Goal: Ask a question

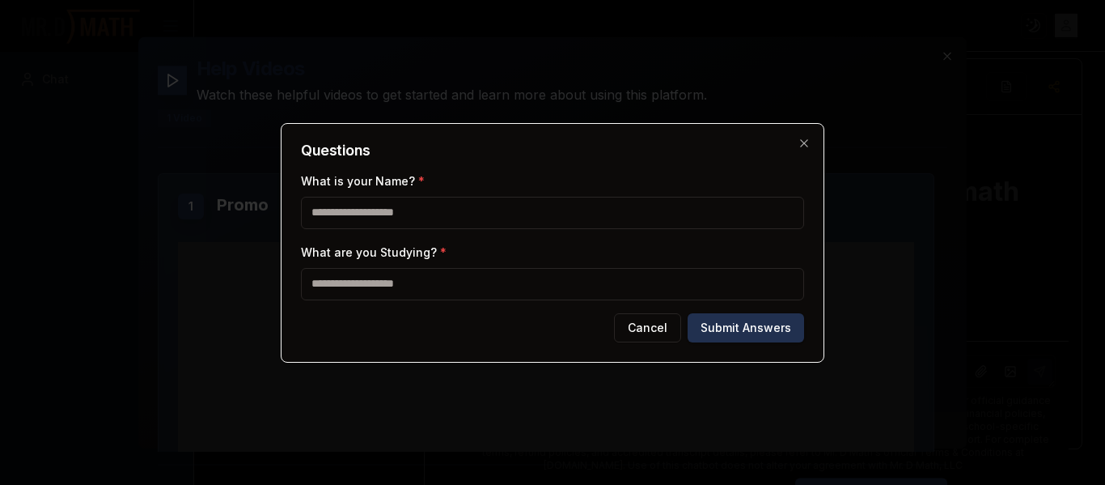
click at [350, 205] on input "What is your Name? *" at bounding box center [552, 213] width 503 height 32
type input "******"
click at [362, 285] on input "What are you Studying? *" at bounding box center [552, 284] width 503 height 32
type input "**********"
click at [753, 315] on button "Submit Answers" at bounding box center [746, 327] width 117 height 29
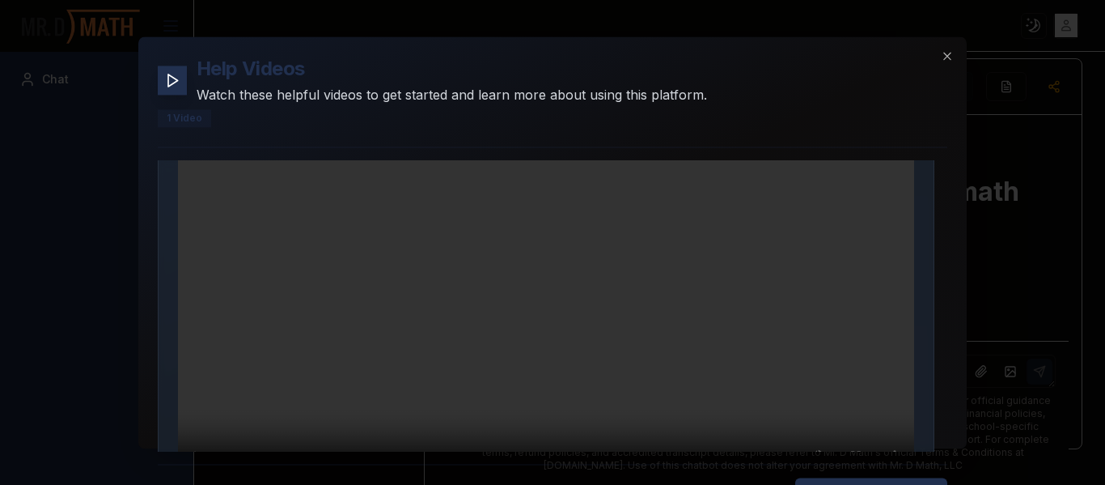
scroll to position [225, 0]
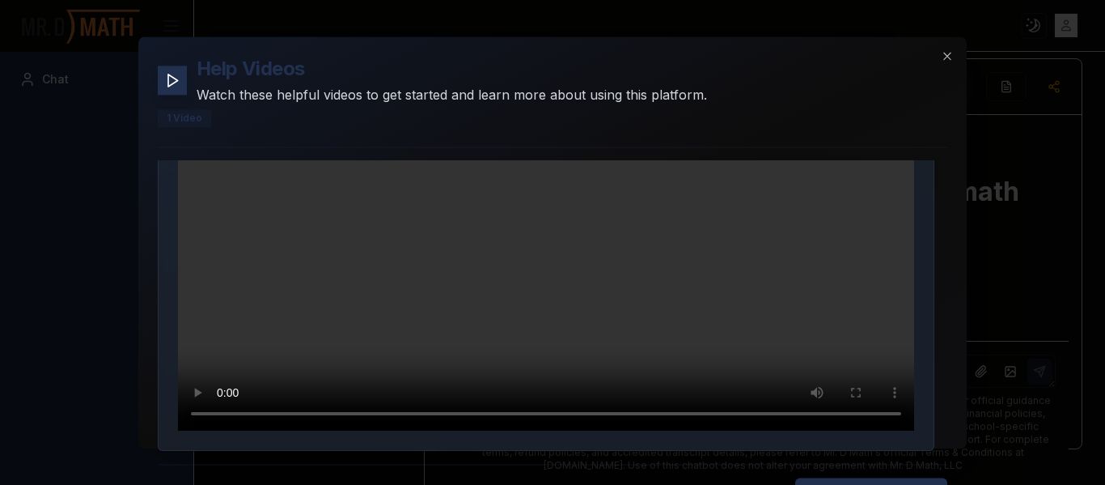
click at [330, 338] on video "Your browser does not support the video tag." at bounding box center [546, 224] width 736 height 414
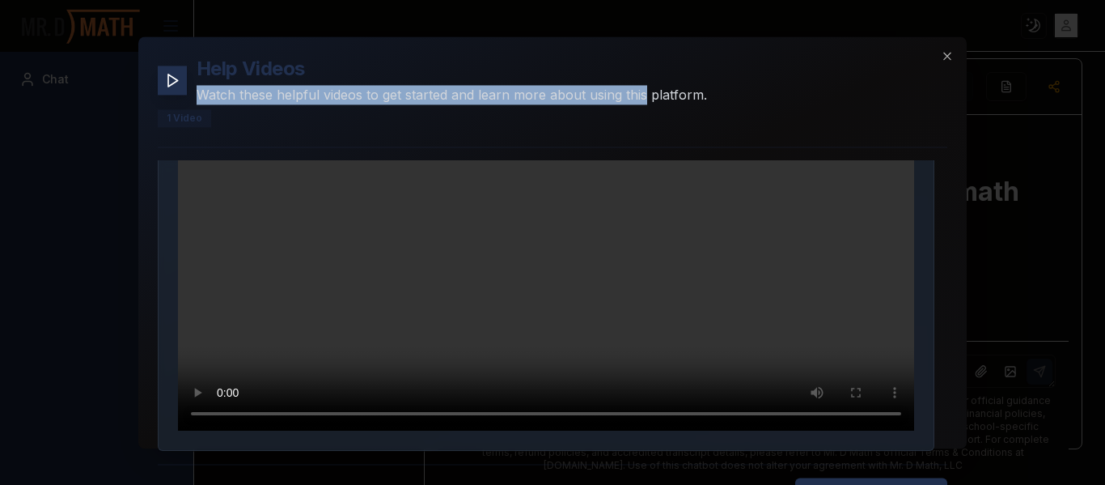
drag, startPoint x: 655, startPoint y: 62, endPoint x: 645, endPoint y: 91, distance: 30.7
click at [645, 91] on div "Help Videos Watch these helpful videos to get started and learn more about usin…" at bounding box center [452, 80] width 511 height 49
click at [945, 56] on icon "button" at bounding box center [947, 55] width 13 height 13
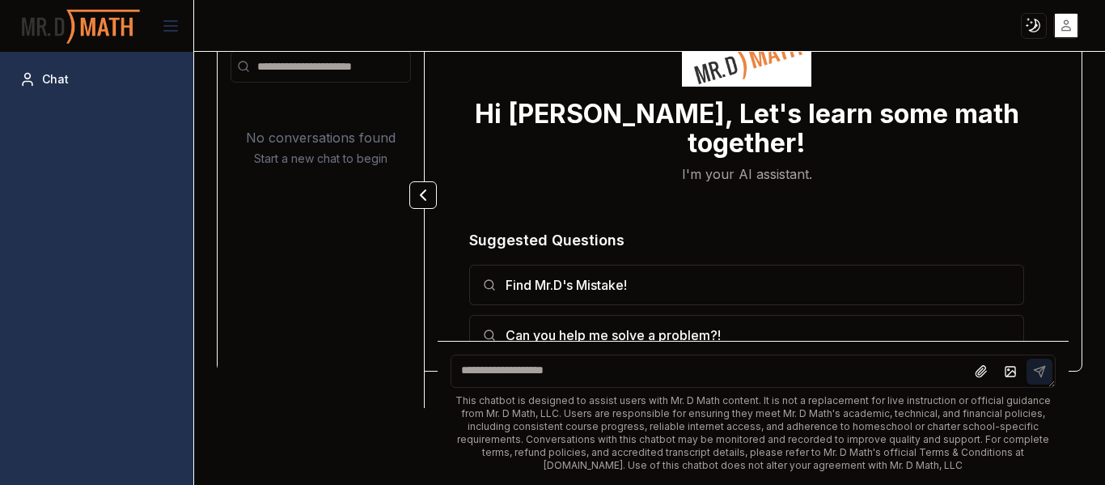
scroll to position [0, 0]
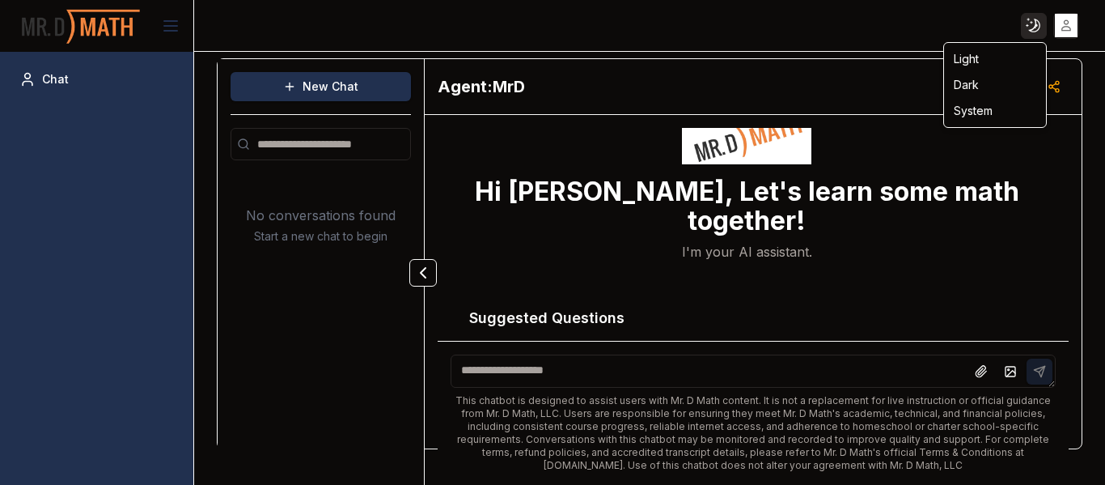
click at [1032, 28] on html "Toggle theme Toggle user menu Chat New Chat No conversations found Start a new …" at bounding box center [552, 242] width 1105 height 485
click at [975, 59] on div "Light" at bounding box center [994, 59] width 95 height 26
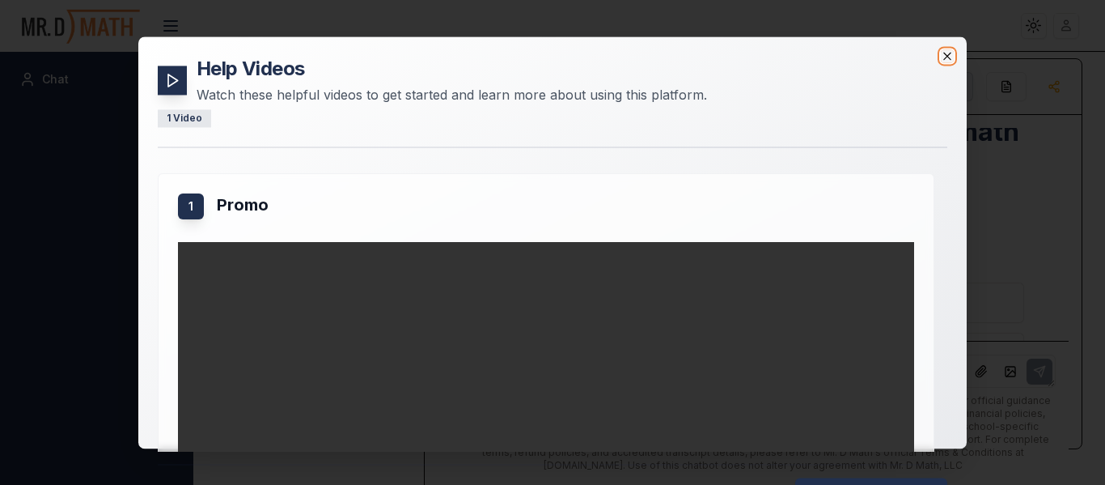
click at [949, 57] on icon "button" at bounding box center [947, 55] width 13 height 13
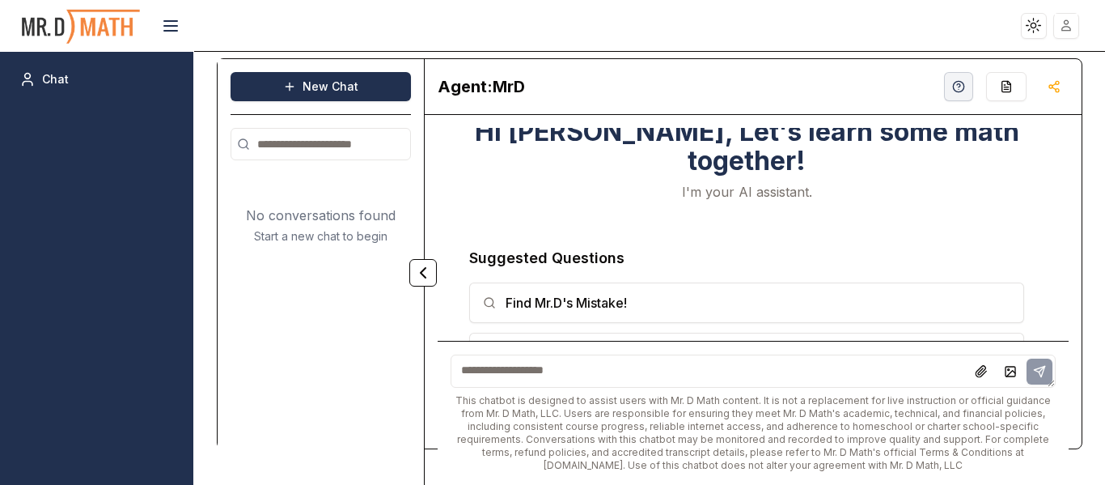
scroll to position [78, 0]
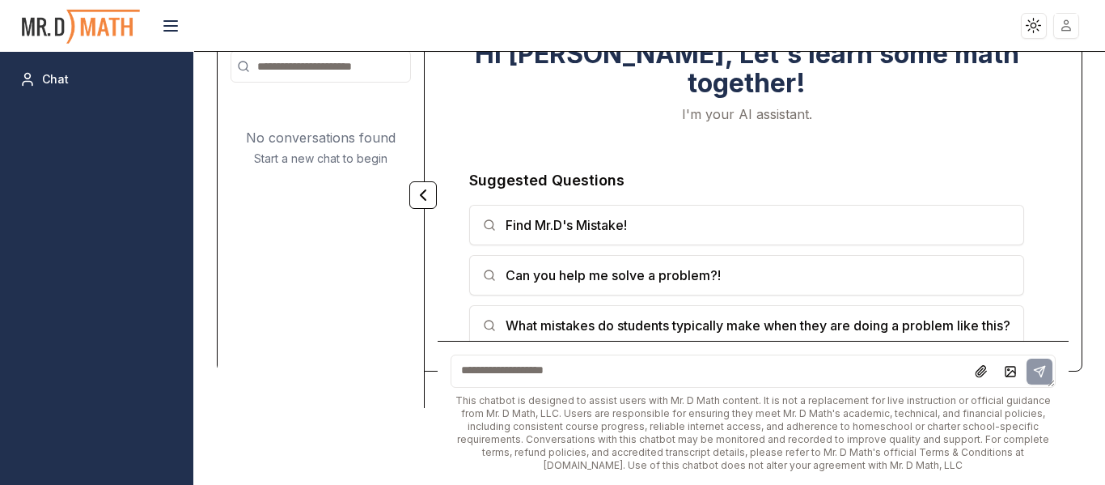
click at [616, 369] on textarea at bounding box center [753, 370] width 605 height 33
drag, startPoint x: 616, startPoint y: 369, endPoint x: 548, endPoint y: 368, distance: 68.0
paste textarea "**********"
type textarea "**********"
click at [1033, 375] on icon at bounding box center [1039, 371] width 13 height 13
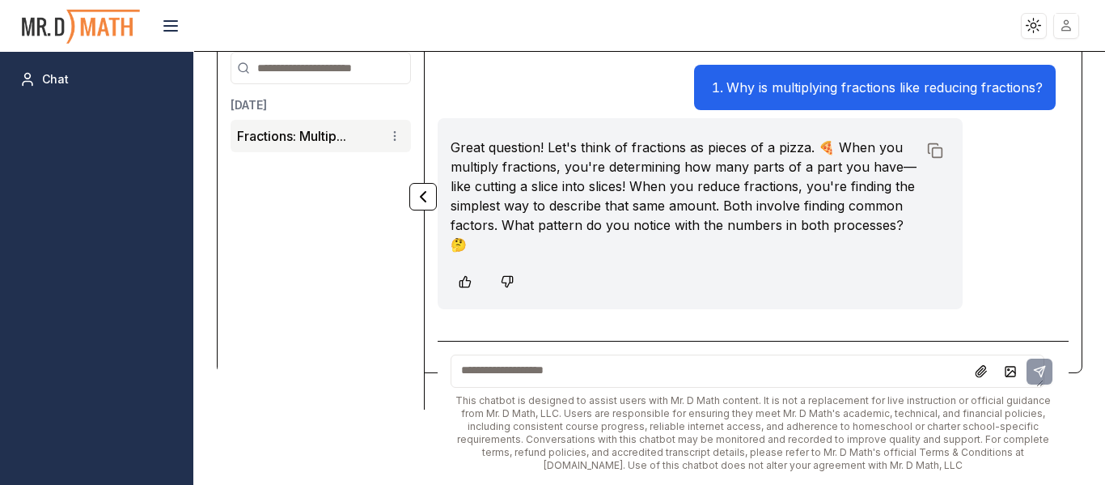
scroll to position [89, 0]
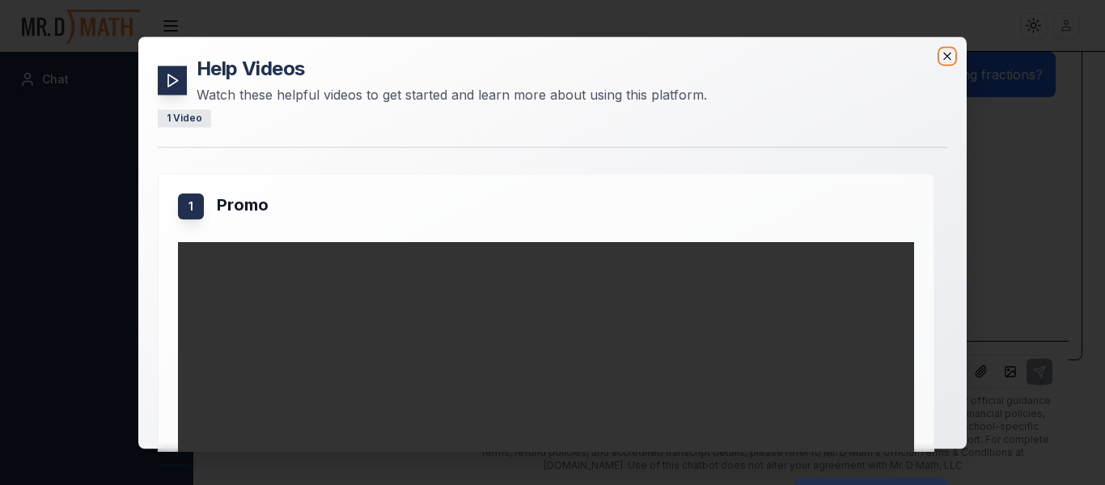
click at [949, 57] on icon "button" at bounding box center [946, 55] width 7 height 7
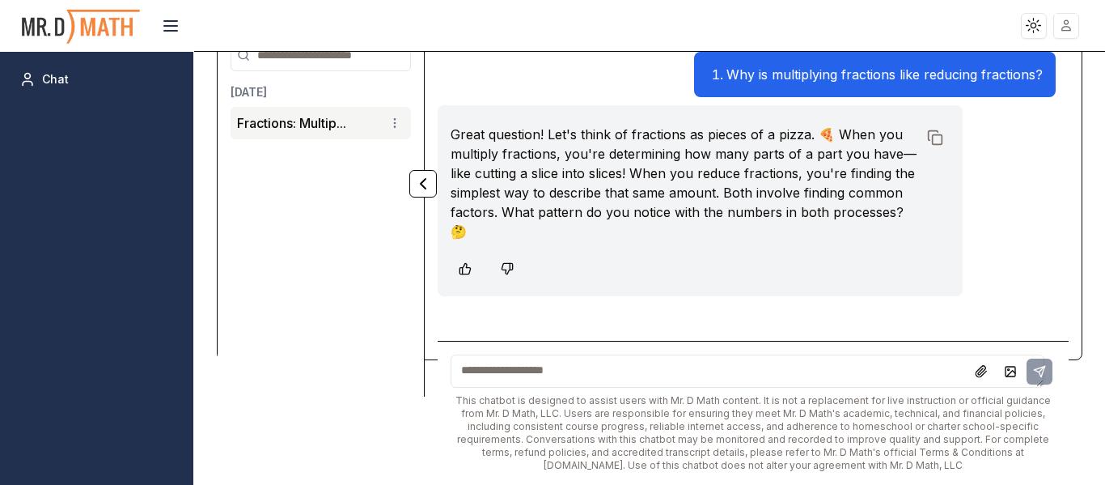
scroll to position [0, 0]
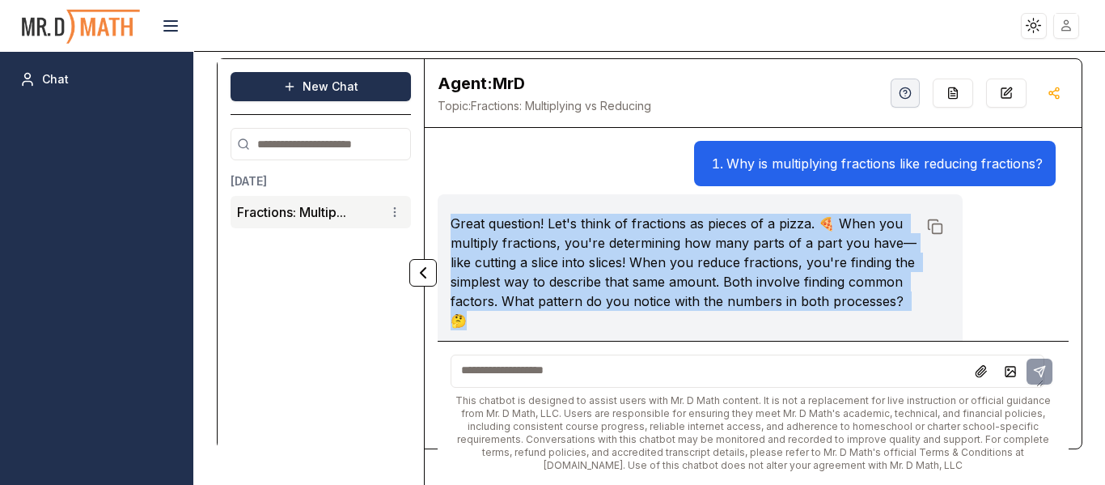
drag, startPoint x: 451, startPoint y: 222, endPoint x: 545, endPoint y: 319, distance: 135.0
click at [545, 319] on p "Great question! Let's think of fractions as pieces of a pizza. 🍕 When you multi…" at bounding box center [684, 272] width 467 height 117
copy p "Great question! Let's think of fractions as pieces of a pizza. 🍕 When you multi…"
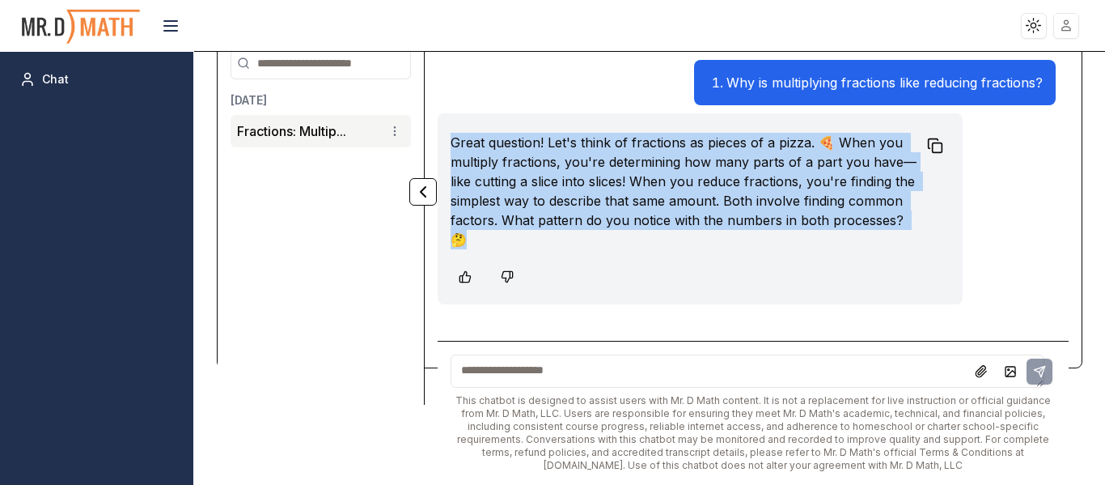
click at [927, 142] on icon at bounding box center [935, 146] width 16 height 16
click at [464, 275] on icon at bounding box center [465, 276] width 11 height 11
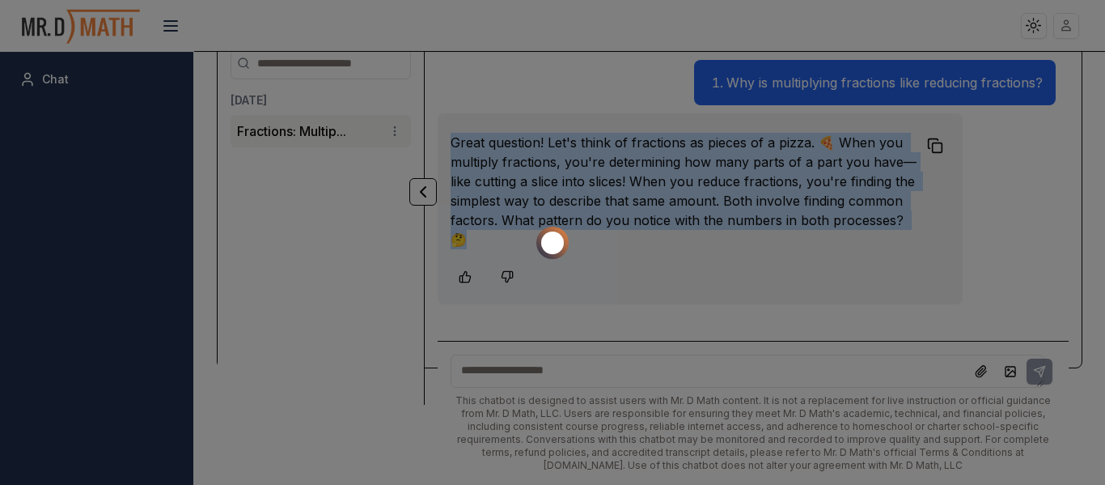
scroll to position [89, 0]
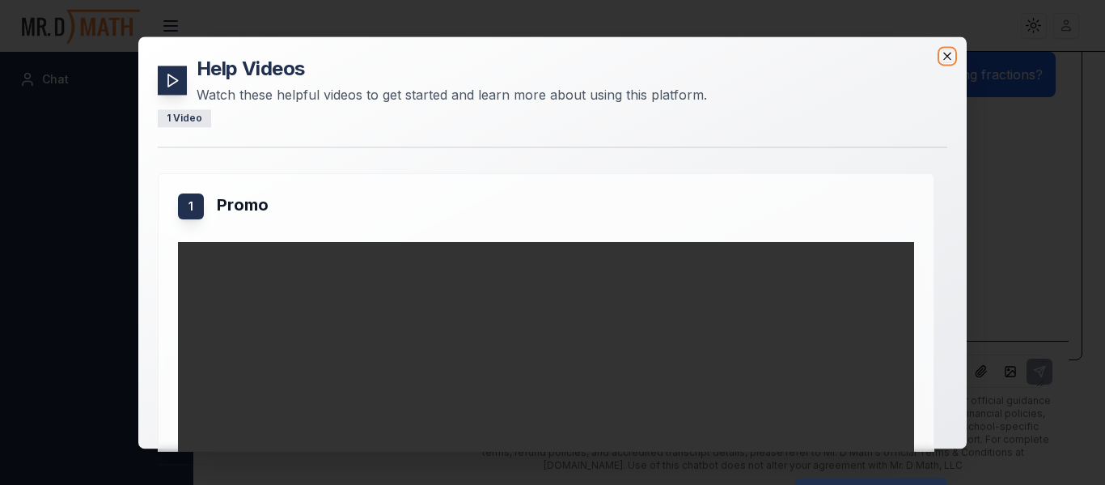
click at [947, 55] on icon "button" at bounding box center [946, 55] width 7 height 7
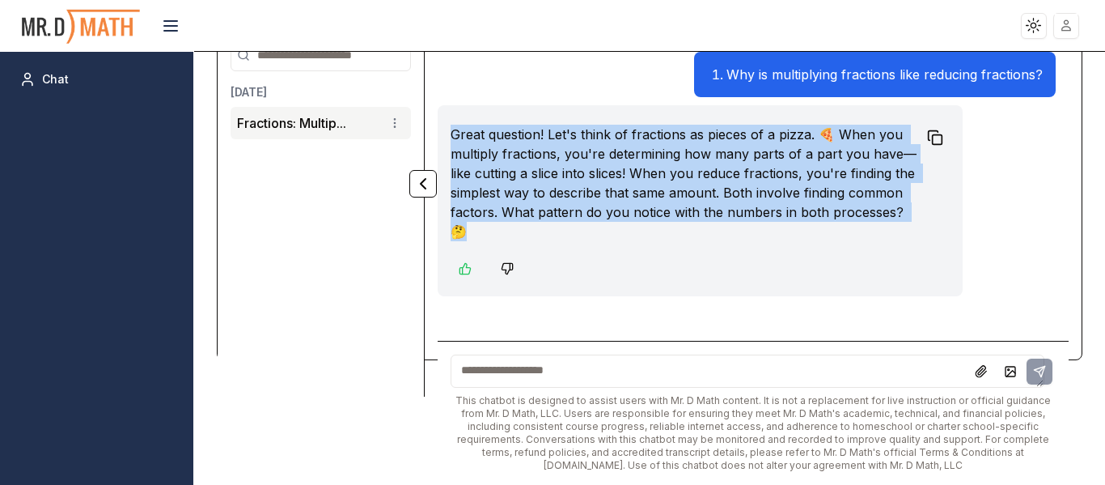
scroll to position [0, 0]
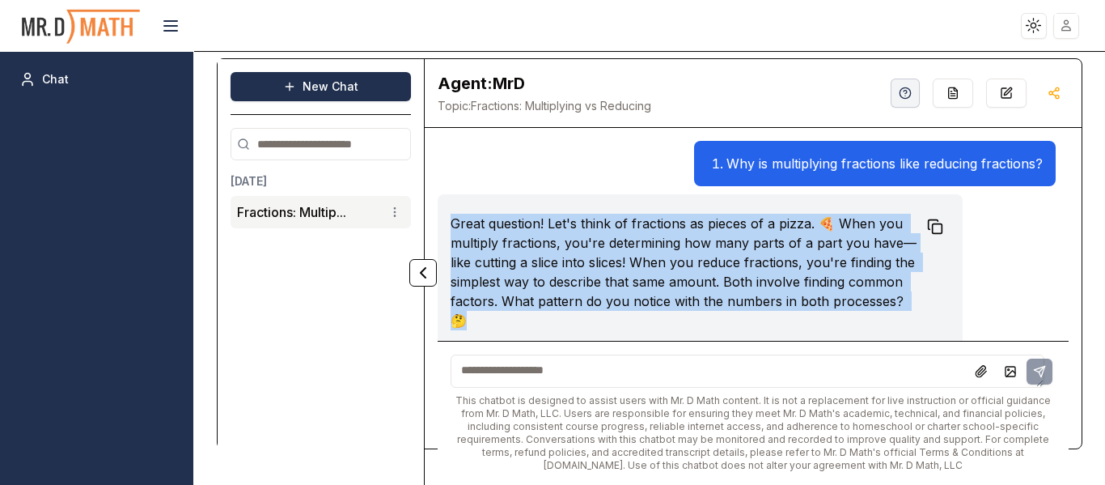
click at [458, 222] on p "Great question! Let's think of fractions as pieces of a pizza. 🍕 When you multi…" at bounding box center [684, 272] width 467 height 117
drag, startPoint x: 453, startPoint y: 221, endPoint x: 584, endPoint y: 311, distance: 158.9
click at [610, 316] on p "Great question! Let's think of fractions as pieces of a pizza. 🍕 When you multi…" at bounding box center [684, 272] width 467 height 117
copy p "Great question! Let's think of fractions as pieces of a pizza. 🍕 When you multi…"
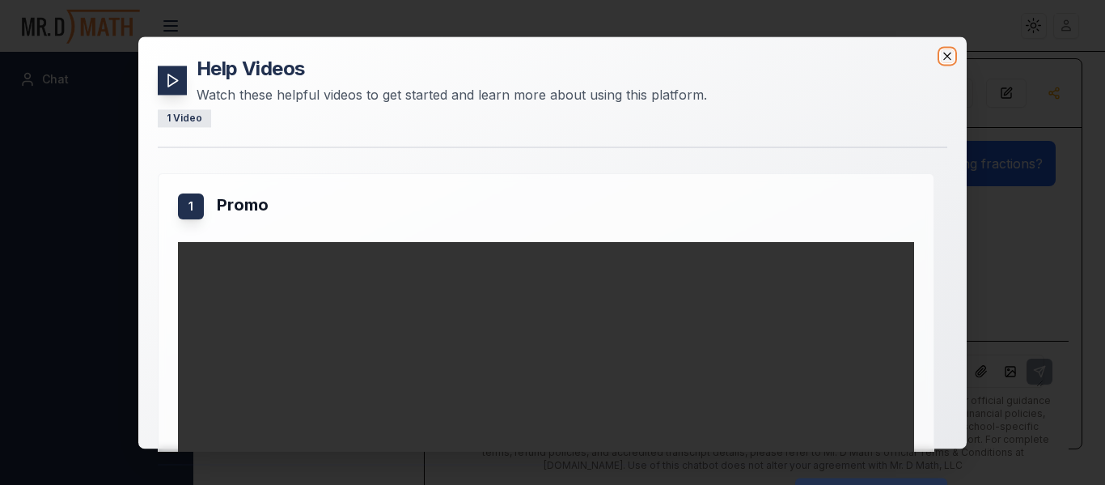
click at [947, 57] on icon "button" at bounding box center [947, 55] width 13 height 13
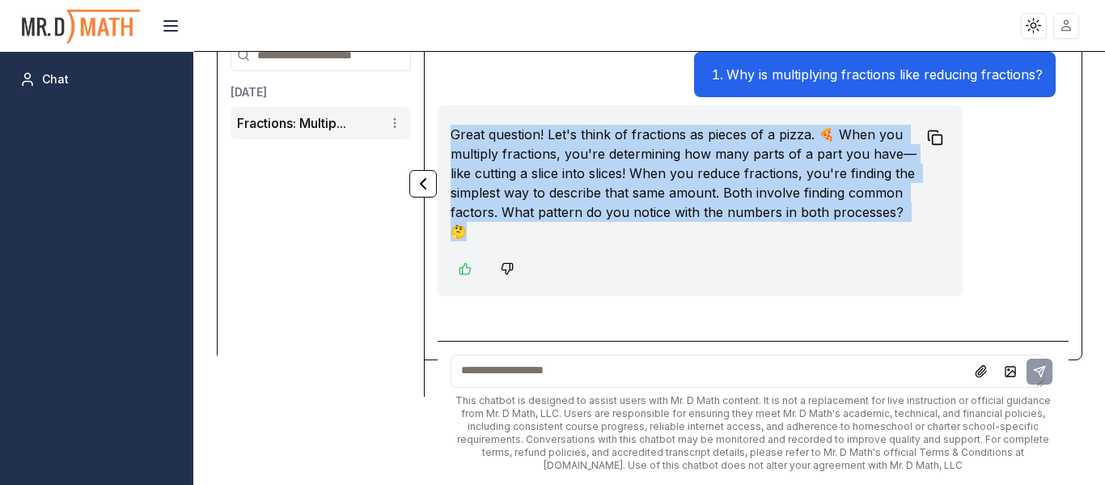
scroll to position [91, 0]
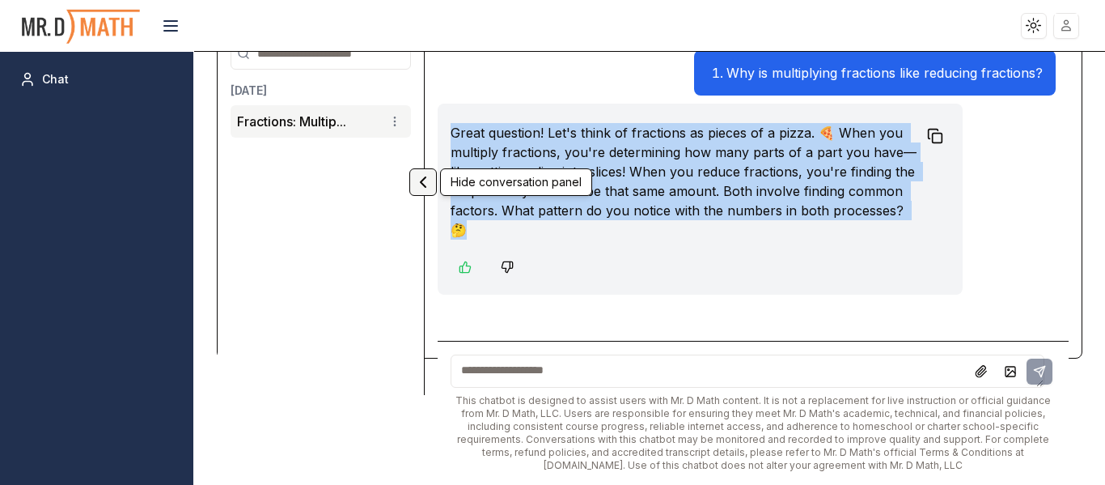
click at [420, 186] on icon "Collapse panel" at bounding box center [422, 181] width 19 height 19
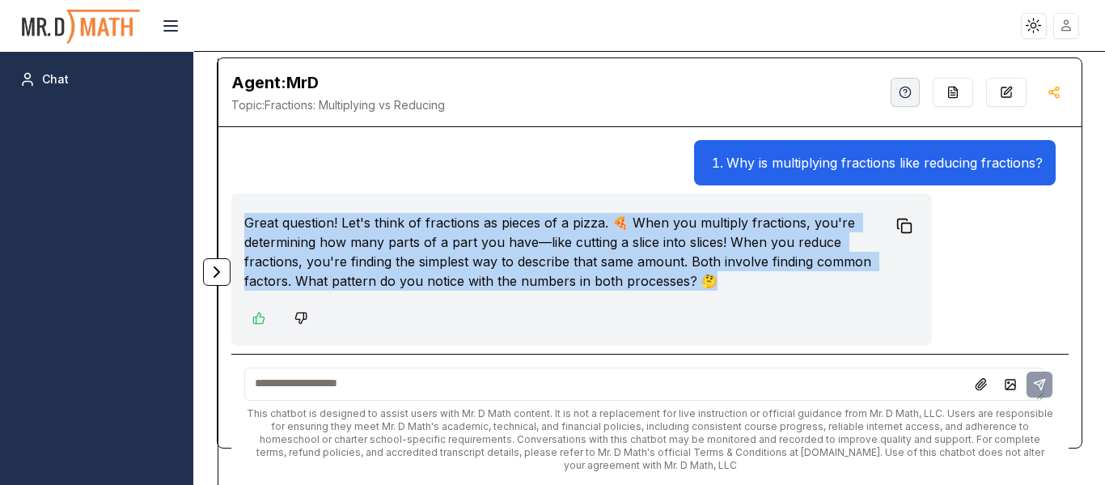
scroll to position [0, 0]
click at [178, 12] on button at bounding box center [171, 26] width 32 height 32
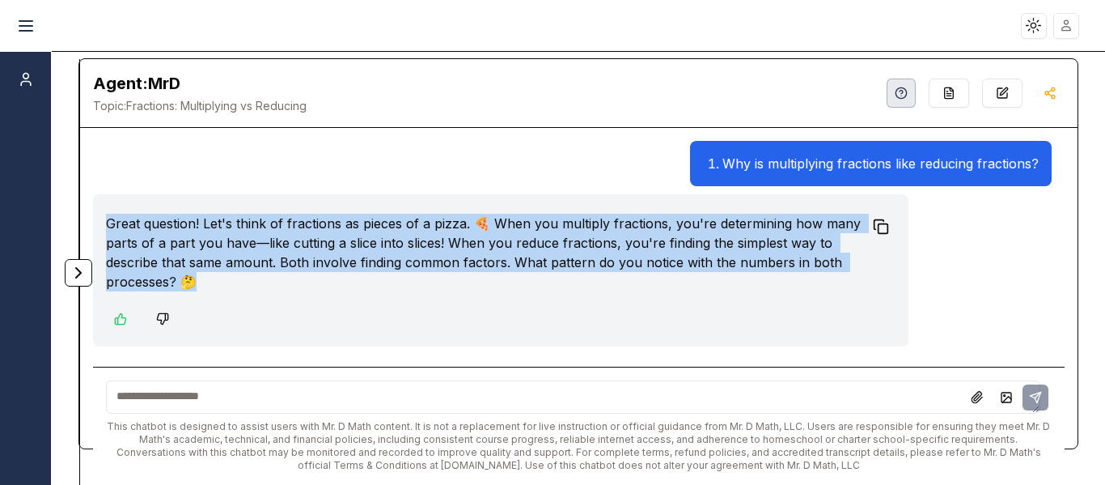
click at [896, 95] on circle "button" at bounding box center [901, 92] width 11 height 11
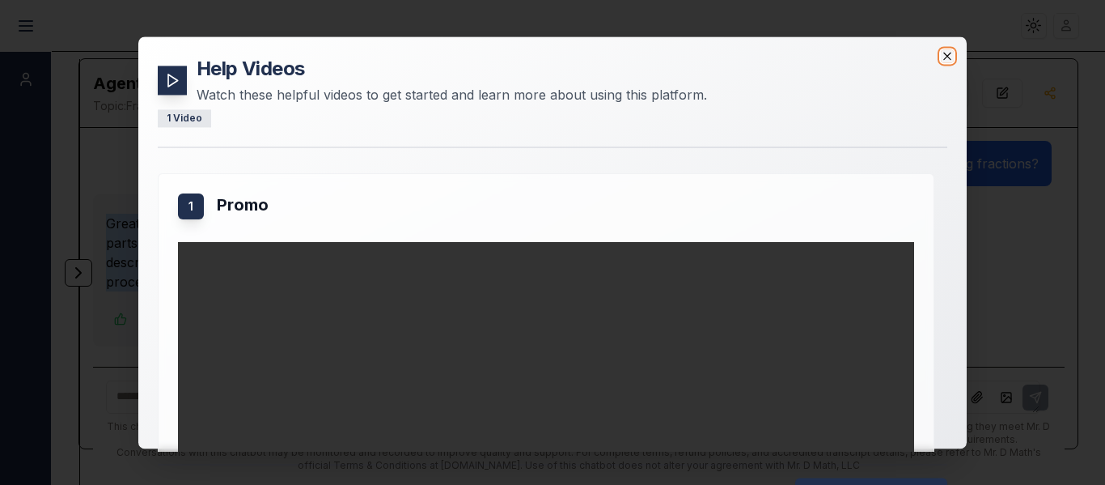
click at [947, 60] on icon "button" at bounding box center [947, 55] width 13 height 13
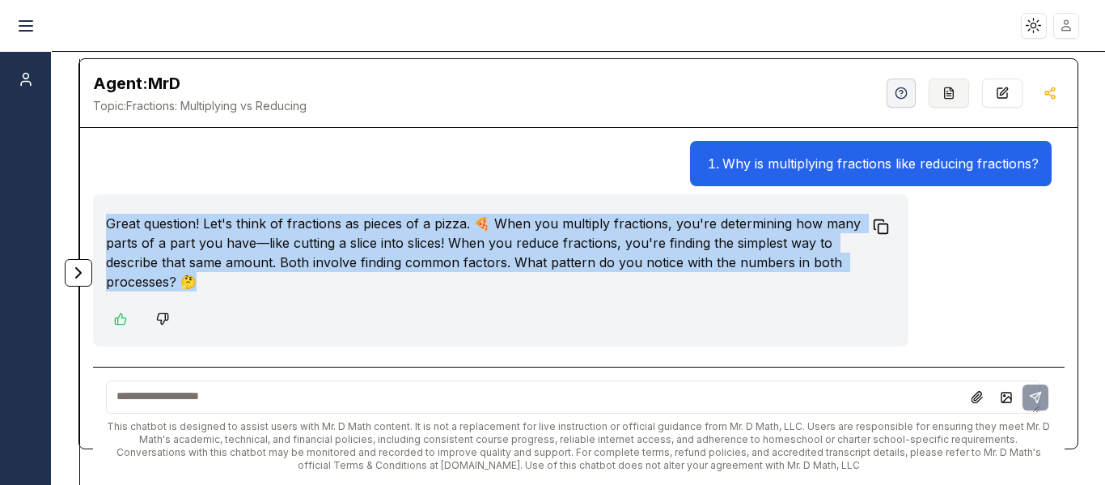
click at [929, 97] on button "button" at bounding box center [949, 92] width 40 height 29
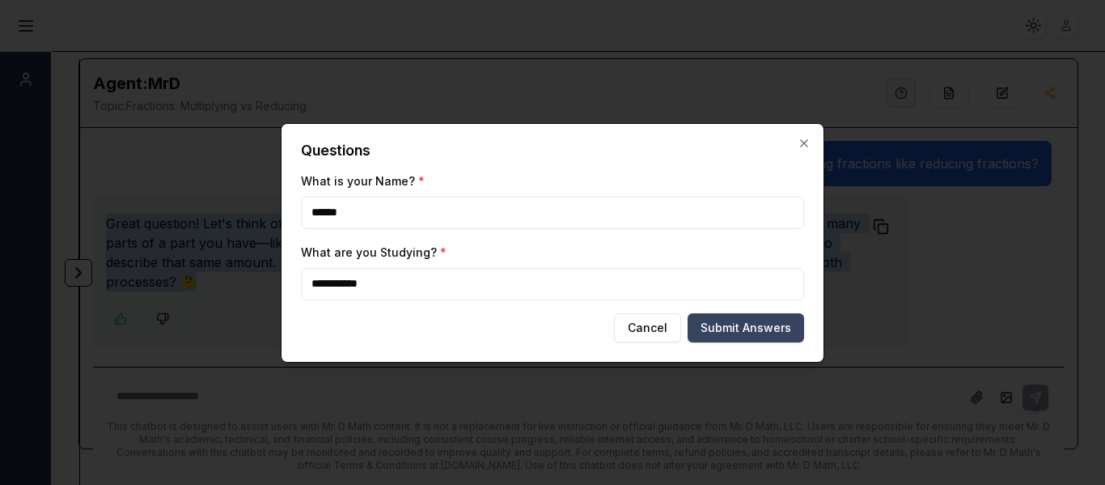
click at [732, 331] on button "Submit Answers" at bounding box center [746, 327] width 117 height 29
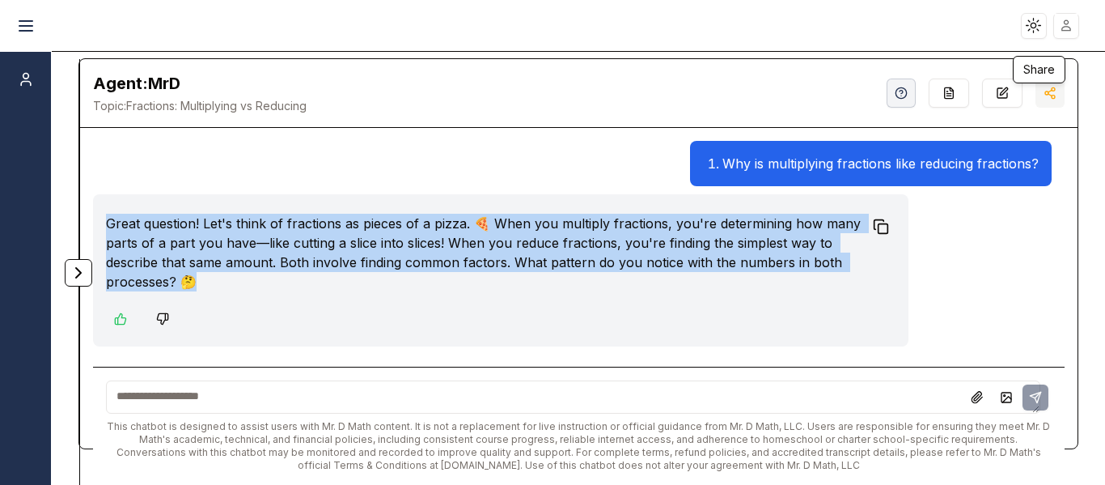
click at [1044, 95] on icon "button" at bounding box center [1050, 93] width 13 height 13
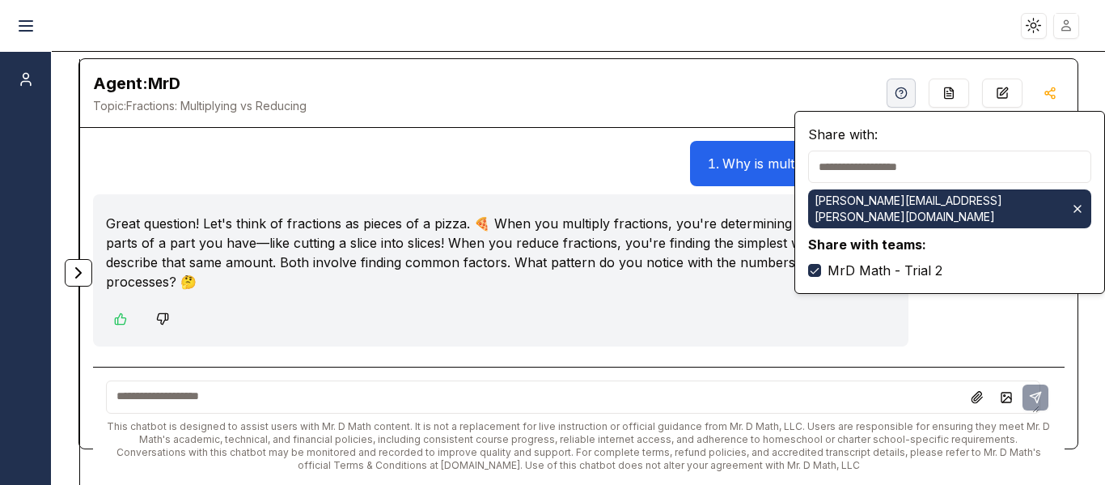
click at [590, 157] on div "Why is multiplying fractions like reducing fractions?" at bounding box center [573, 163] width 960 height 45
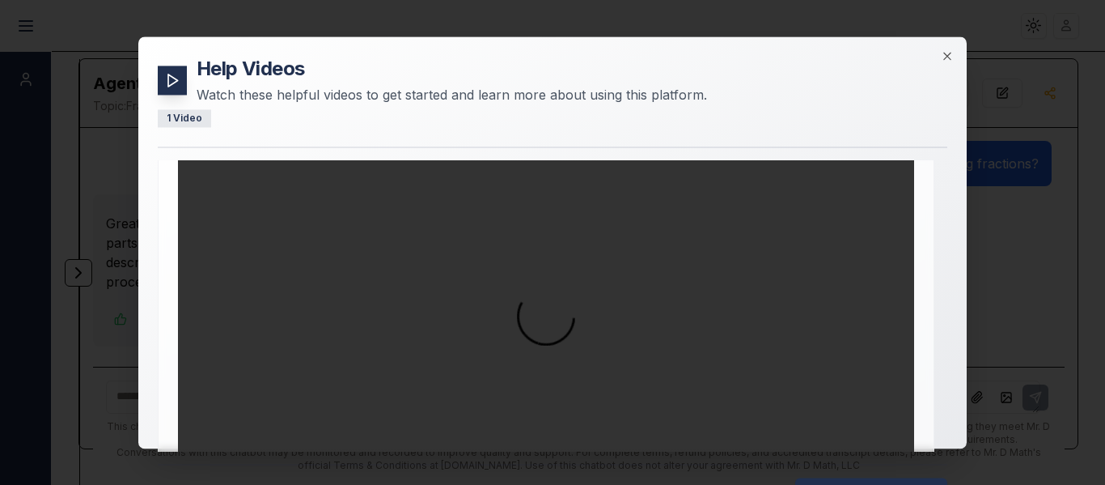
scroll to position [225, 0]
